Goal: Information Seeking & Learning: Learn about a topic

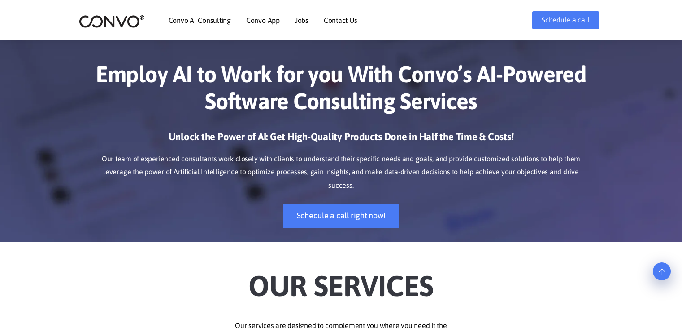
scroll to position [2532, 0]
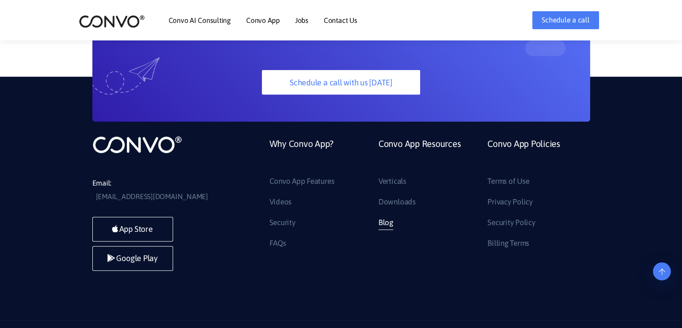
click at [392, 215] on link "Blog" at bounding box center [386, 222] width 15 height 14
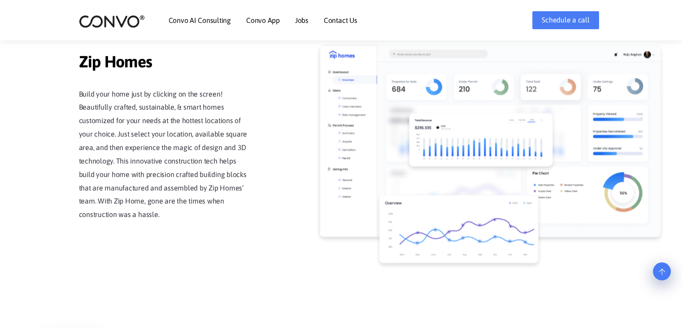
scroll to position [756, 0]
